Goal: Register for event/course

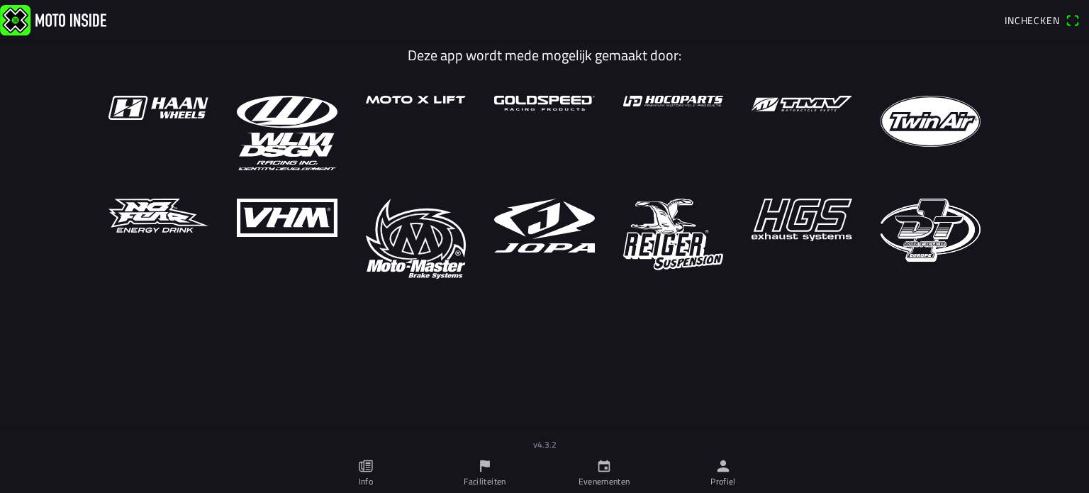
click at [613, 467] on link "Evenementen" at bounding box center [603, 473] width 119 height 40
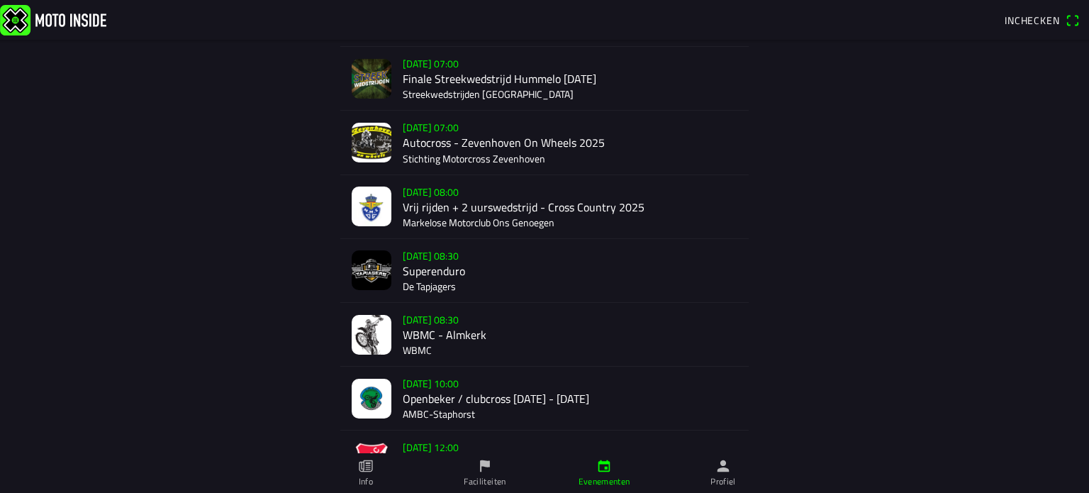
scroll to position [218, 0]
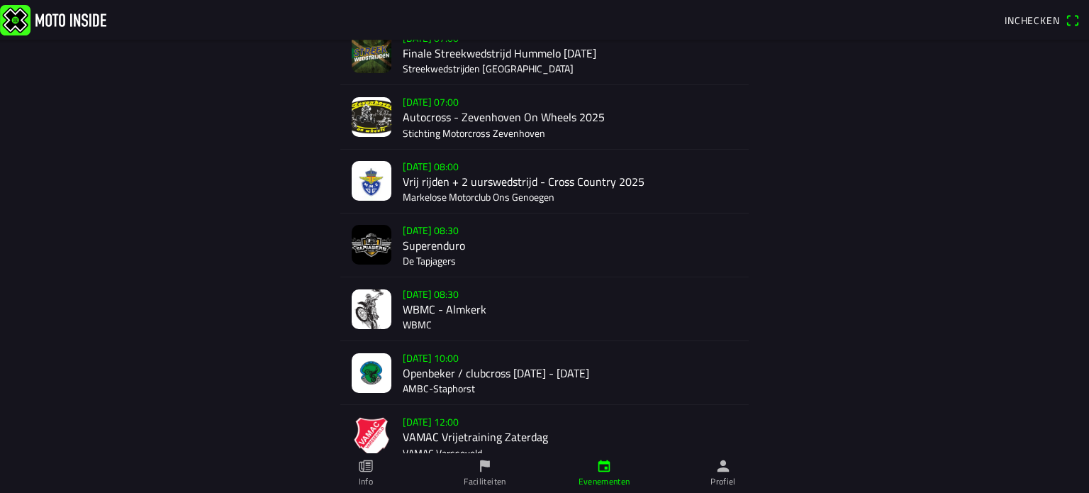
click at [434, 245] on div "za 20 sep. - 08:30 Superenduro De Tapjagers" at bounding box center [570, 244] width 335 height 63
